Goal: Register for event/course

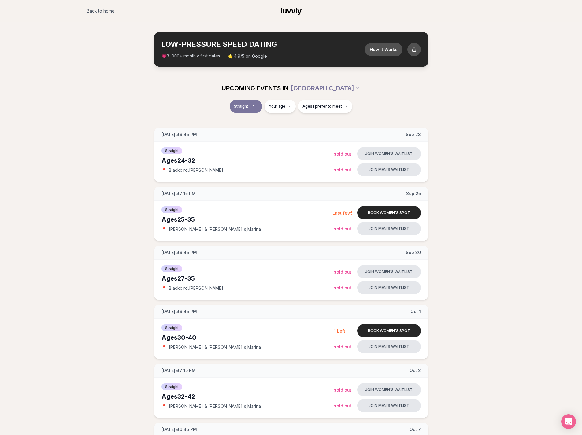
click at [102, 101] on div "Straight Your age Ages I prefer to meet" at bounding box center [291, 110] width 582 height 21
